Goal: Book appointment/travel/reservation

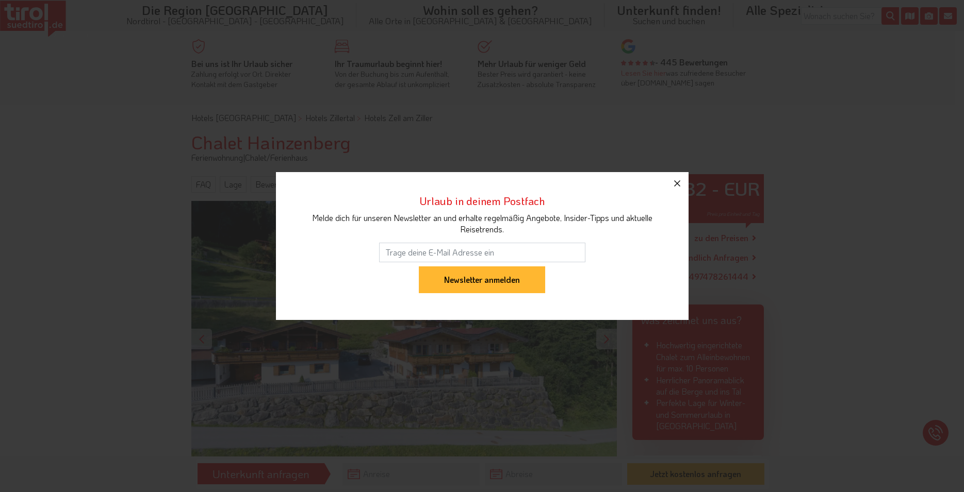
click at [678, 185] on icon "button" at bounding box center [677, 183] width 6 height 6
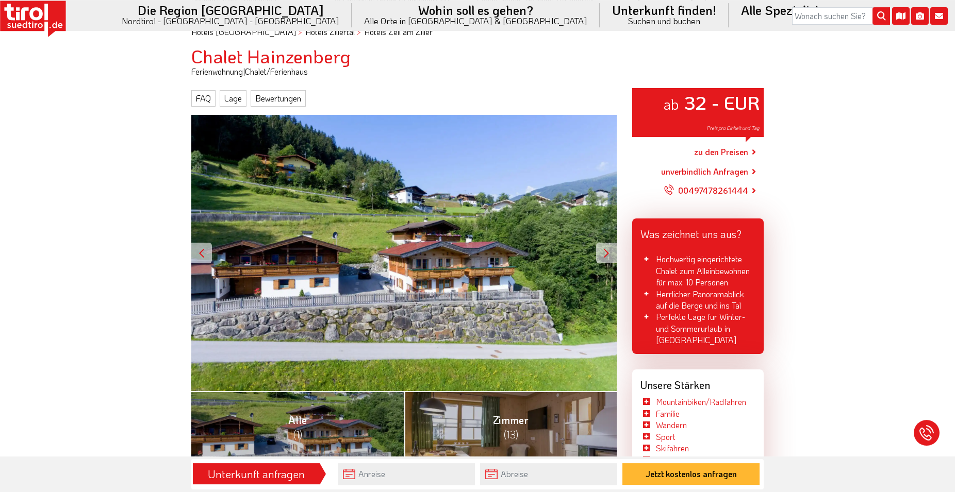
scroll to position [53, 0]
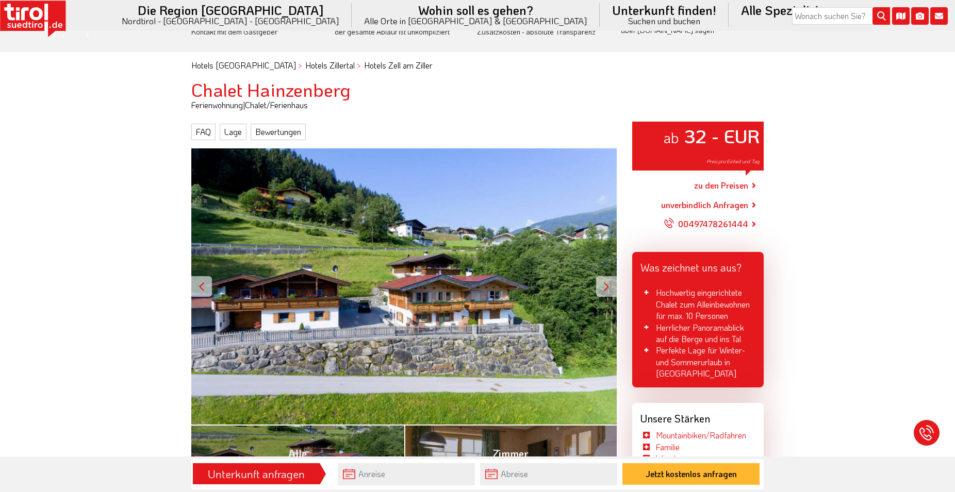
click at [603, 283] on div at bounding box center [606, 286] width 21 height 21
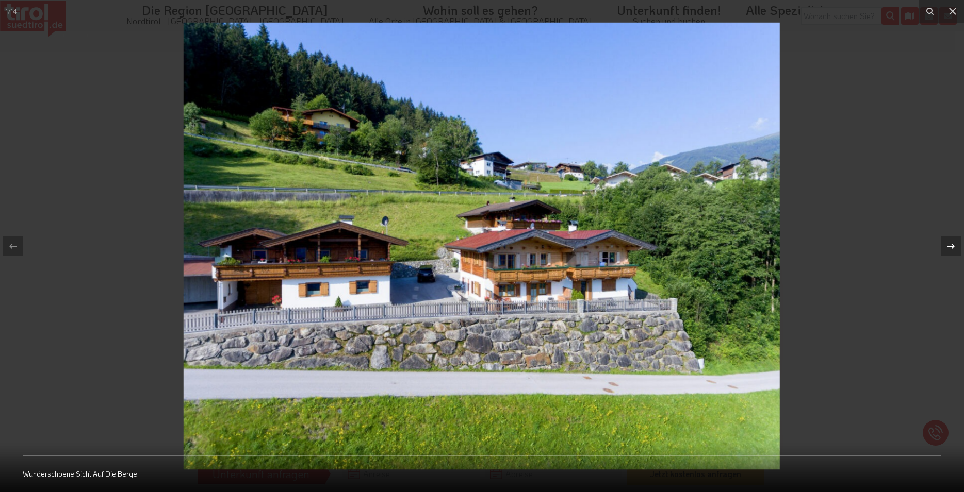
click at [946, 247] on icon at bounding box center [951, 246] width 12 height 12
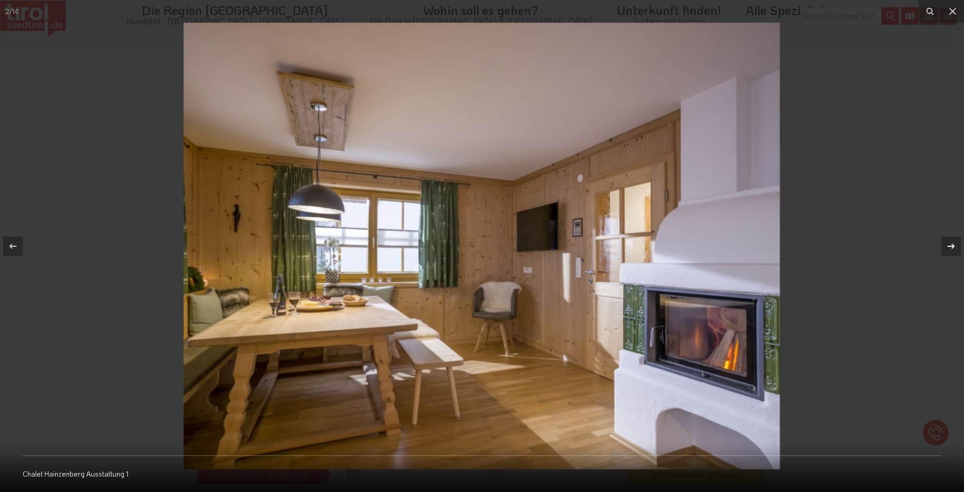
click at [946, 247] on icon at bounding box center [951, 246] width 12 height 12
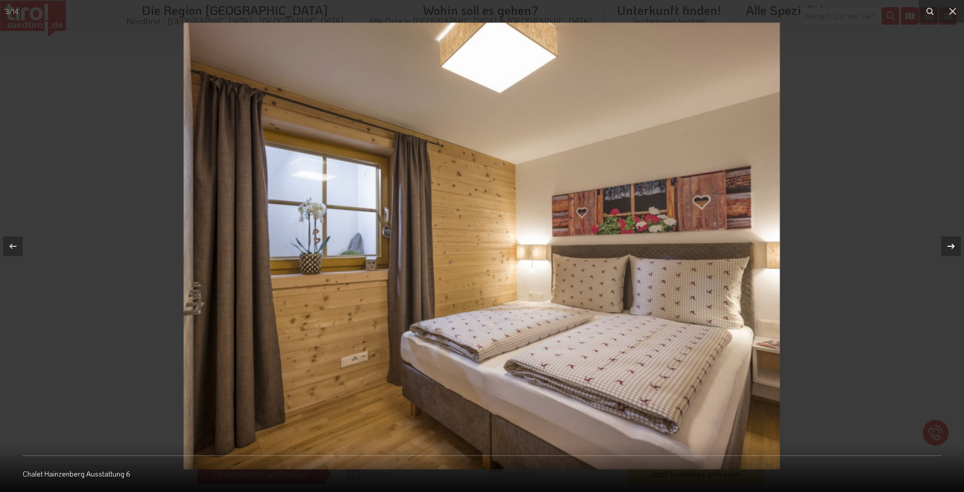
click at [946, 247] on icon at bounding box center [951, 246] width 12 height 12
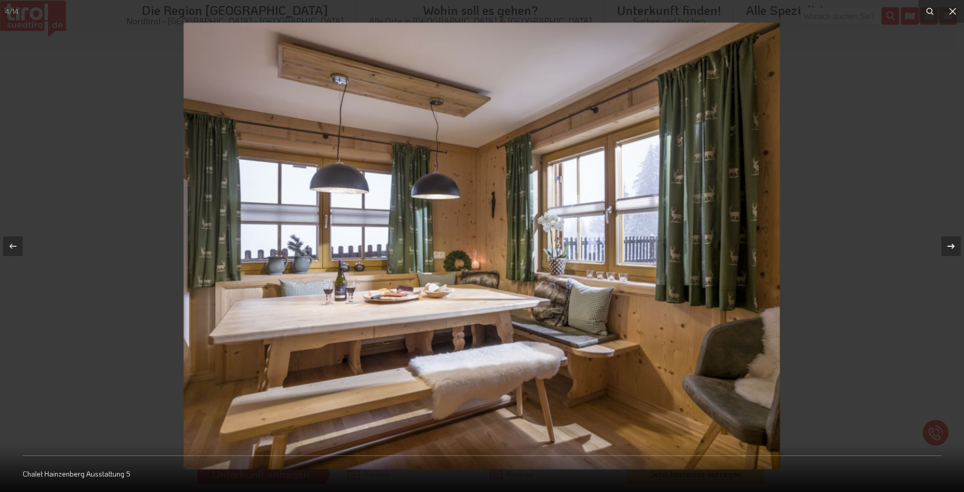
click at [946, 247] on icon at bounding box center [951, 246] width 12 height 12
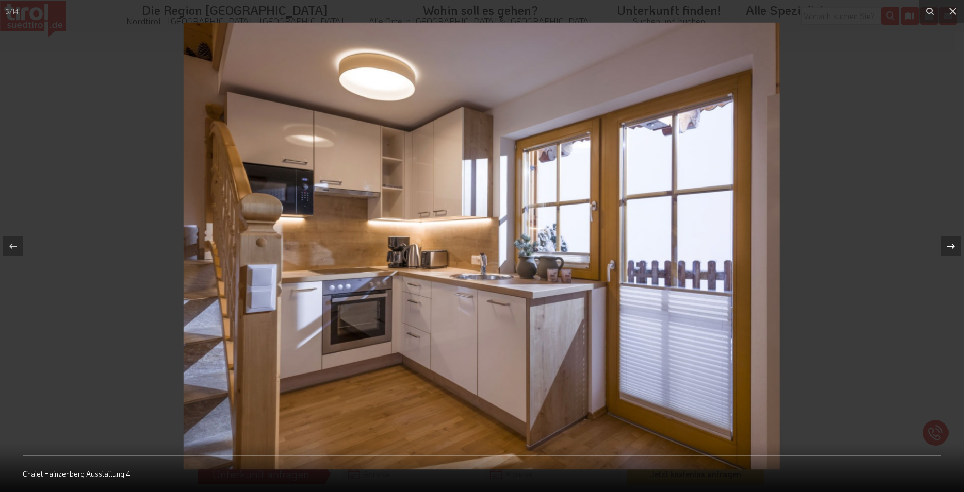
click at [946, 247] on icon at bounding box center [951, 246] width 12 height 12
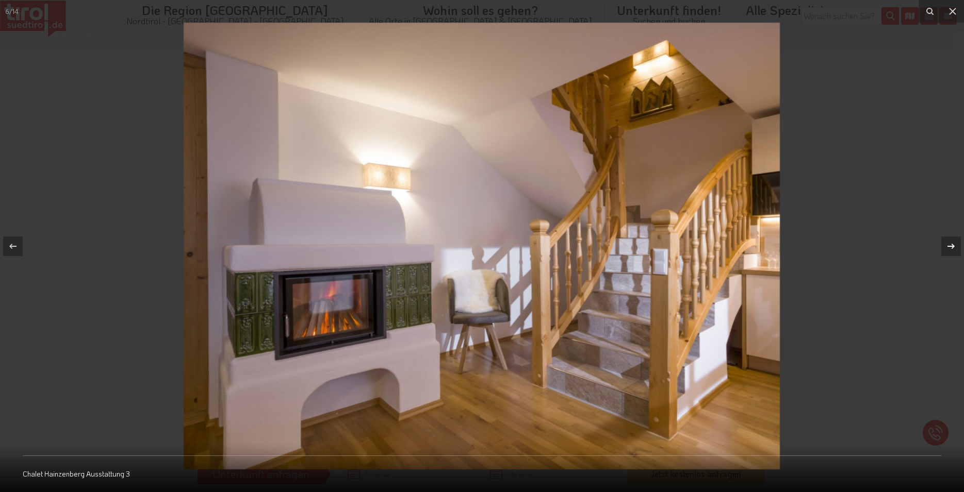
click at [946, 247] on icon at bounding box center [951, 246] width 12 height 12
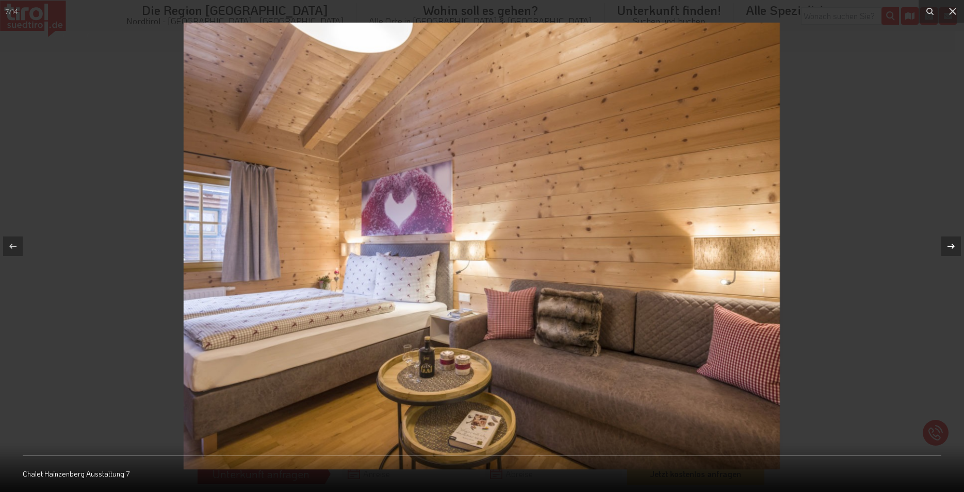
click at [946, 247] on icon at bounding box center [951, 246] width 12 height 12
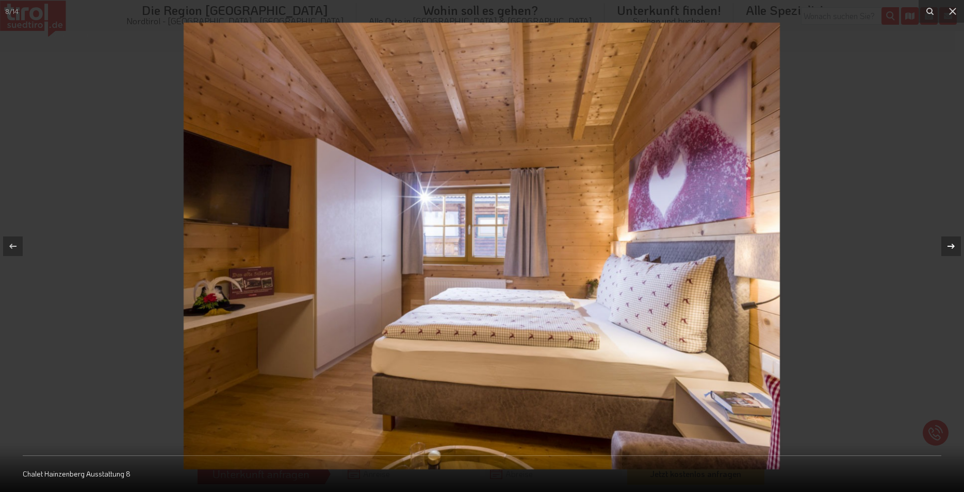
click at [946, 247] on icon at bounding box center [951, 246] width 12 height 12
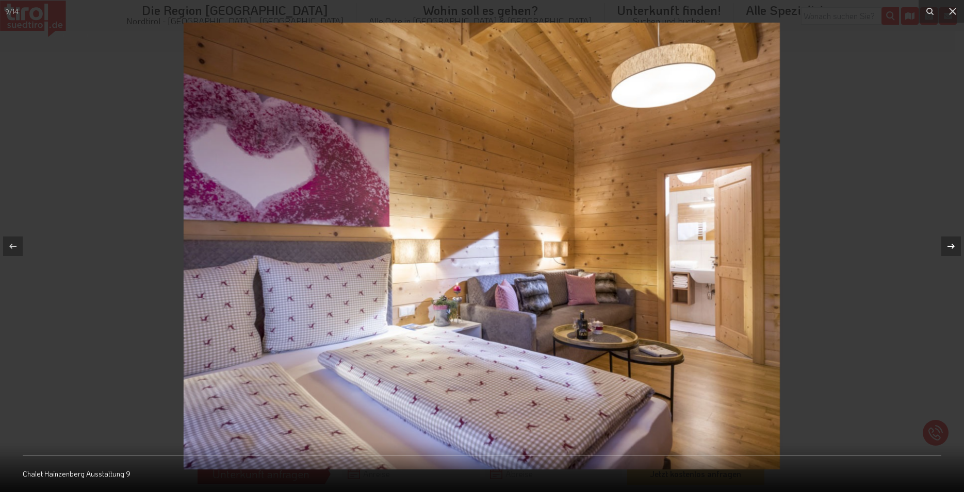
click at [946, 247] on icon at bounding box center [951, 246] width 12 height 12
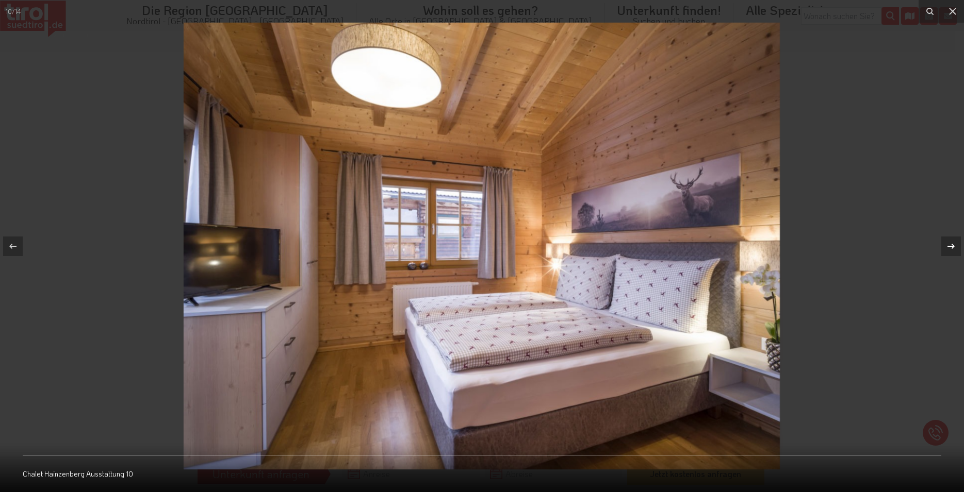
click at [946, 247] on icon at bounding box center [951, 246] width 12 height 12
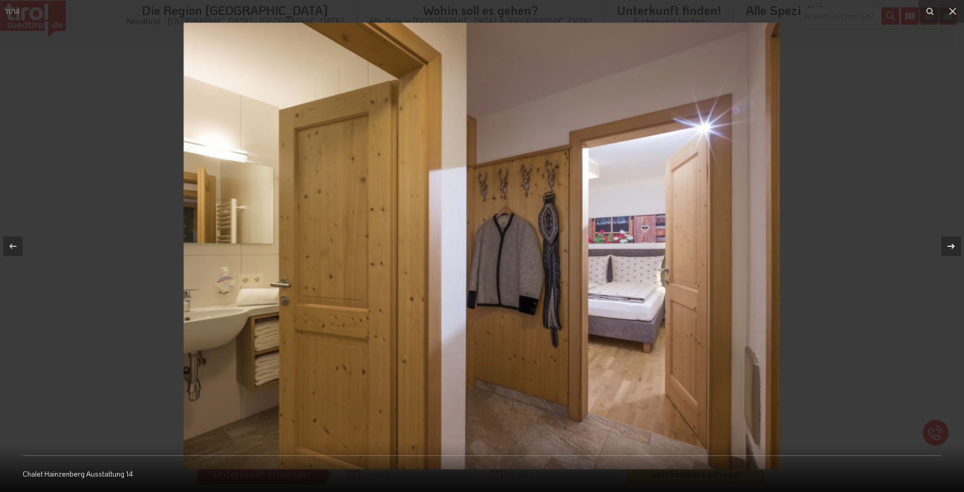
click at [946, 247] on icon at bounding box center [951, 246] width 12 height 12
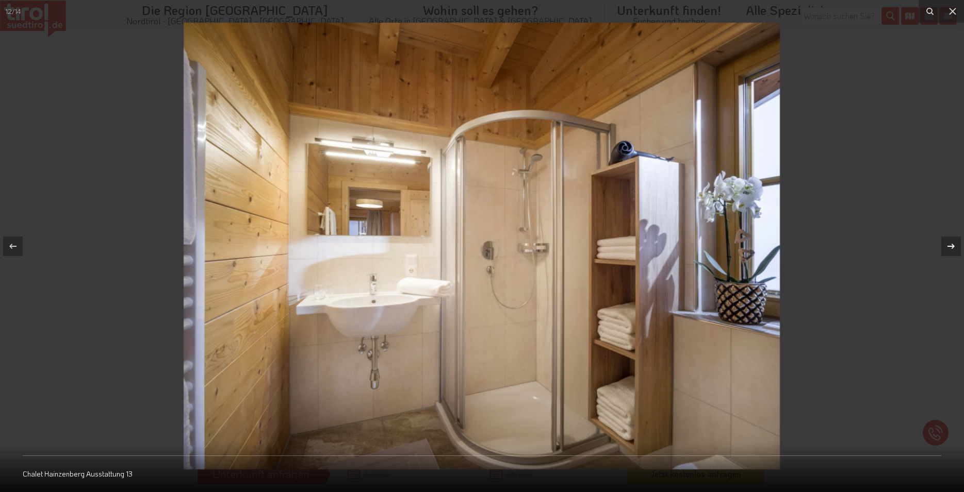
click at [946, 247] on icon at bounding box center [951, 246] width 12 height 12
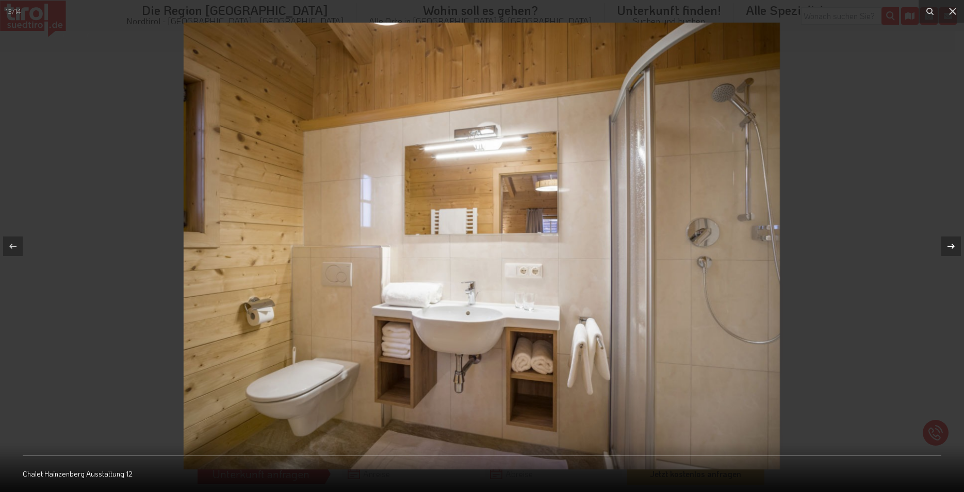
click at [946, 247] on icon at bounding box center [951, 246] width 12 height 12
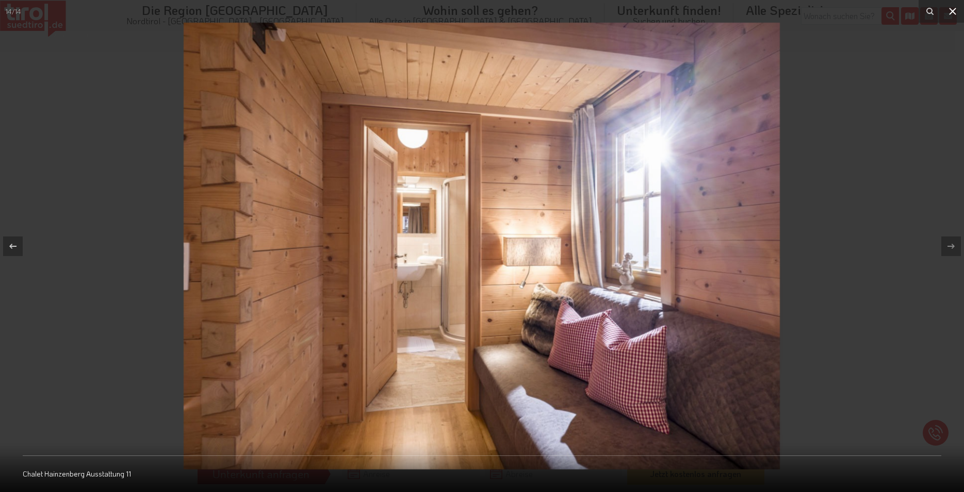
click at [954, 7] on icon at bounding box center [952, 11] width 12 height 12
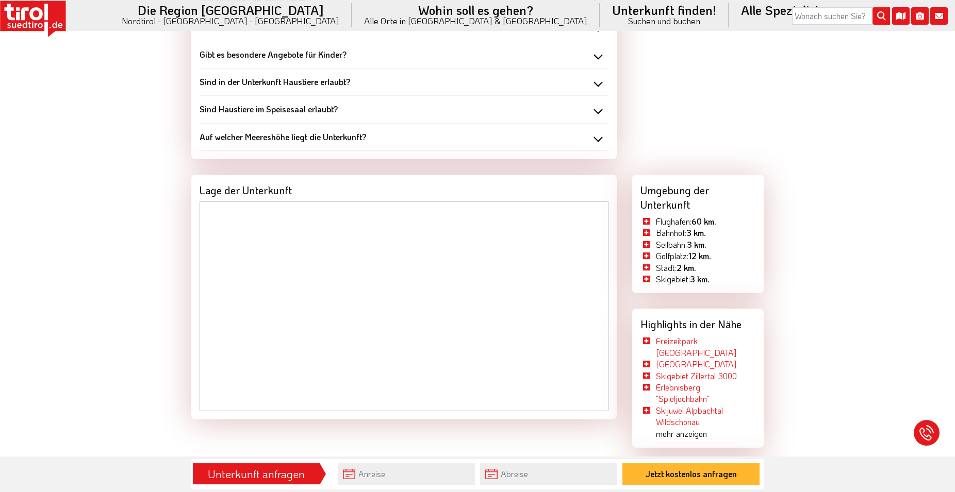
scroll to position [1105, 0]
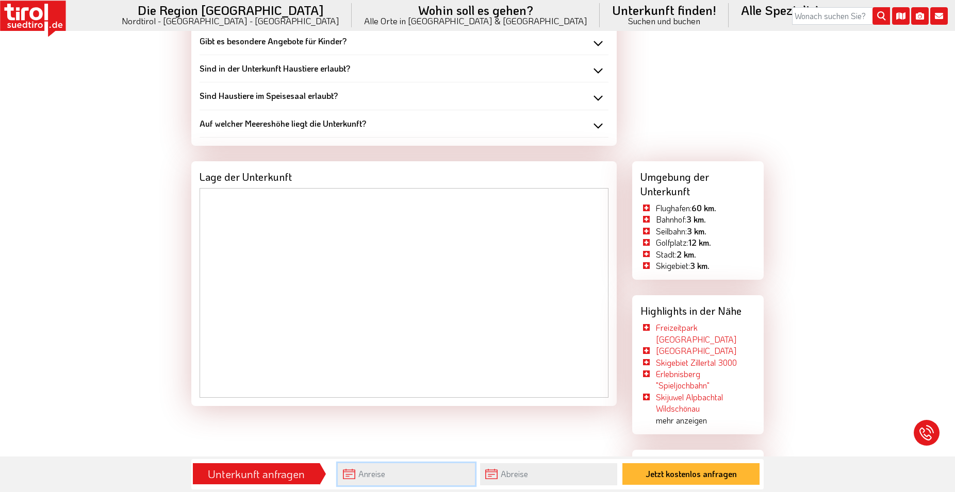
click at [400, 474] on input "text" at bounding box center [406, 475] width 137 height 22
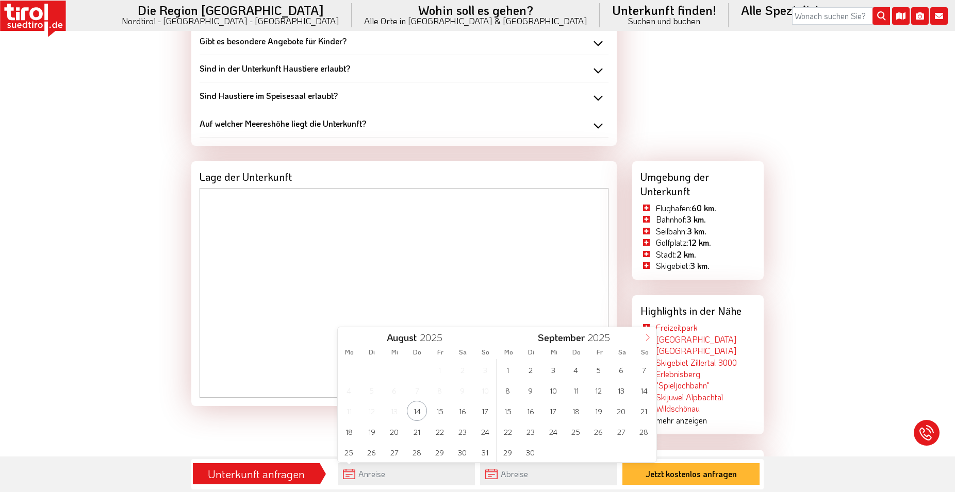
click at [646, 338] on icon at bounding box center [647, 337] width 7 height 7
type input "2026"
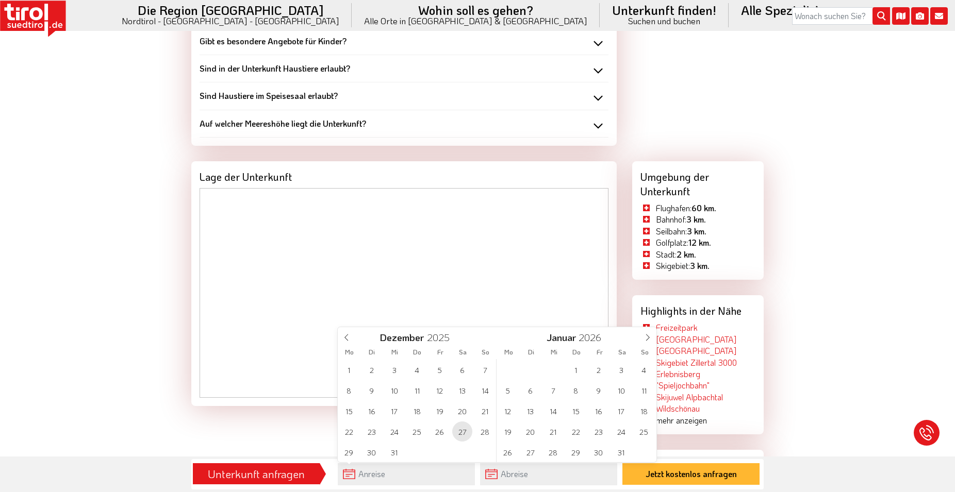
click at [458, 431] on span "27" at bounding box center [462, 432] width 20 height 20
click at [624, 370] on span "3" at bounding box center [621, 370] width 20 height 20
type input "[DATE]"
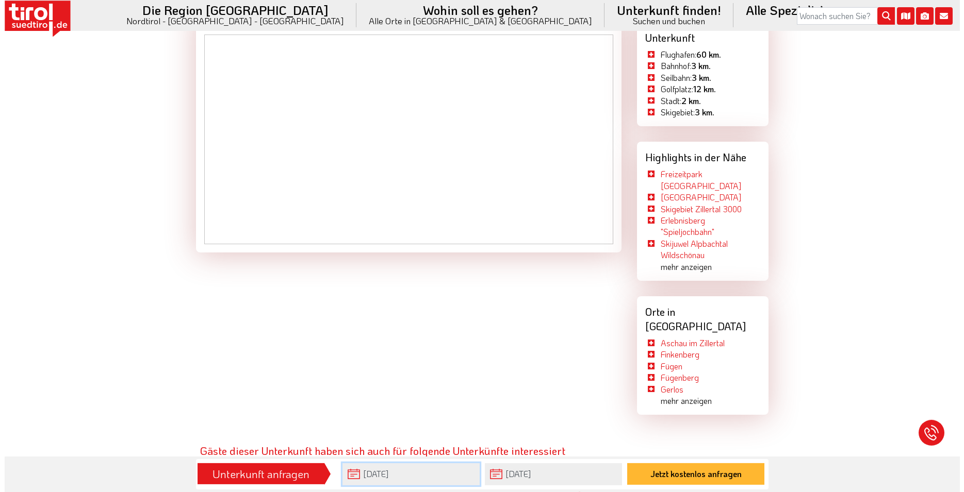
scroll to position [1262, 0]
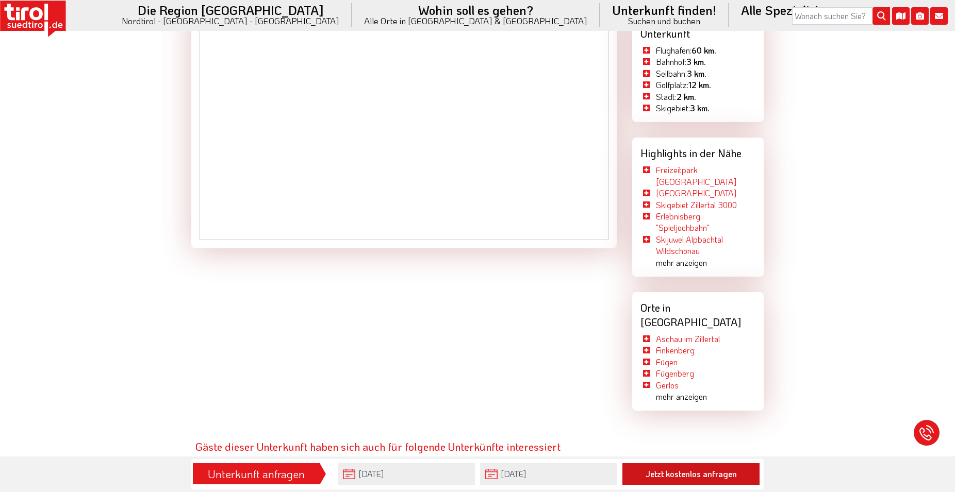
click at [682, 480] on button "Jetzt kostenlos anfragen" at bounding box center [690, 475] width 137 height 22
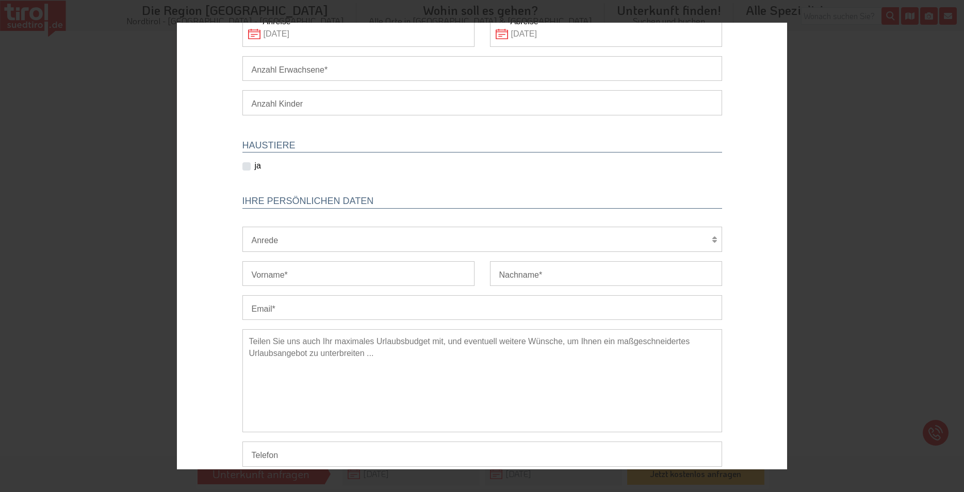
scroll to position [0, 0]
